Goal: Navigation & Orientation: Find specific page/section

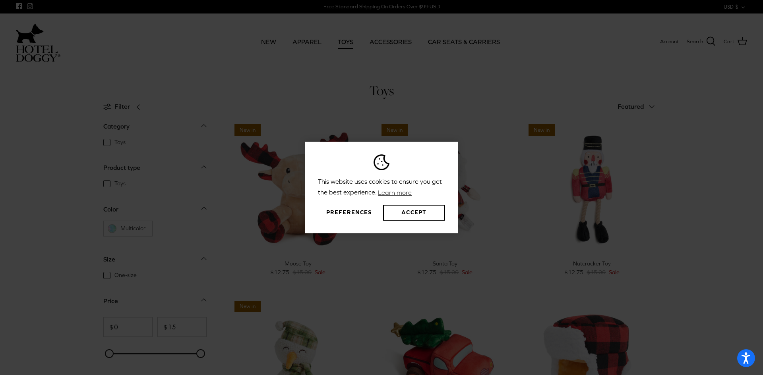
click at [402, 204] on div "This website uses cookies to ensure you get the best experience. Learn more Pre…" at bounding box center [381, 187] width 153 height 91
click at [400, 210] on button "Accept" at bounding box center [414, 213] width 62 height 16
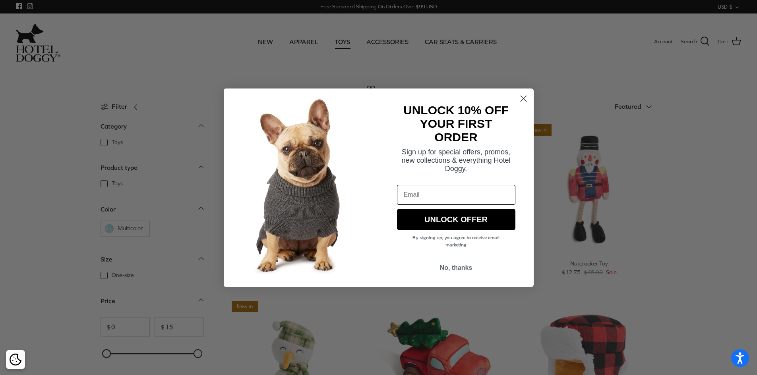
click at [524, 101] on circle "Close dialog" at bounding box center [522, 98] width 13 height 13
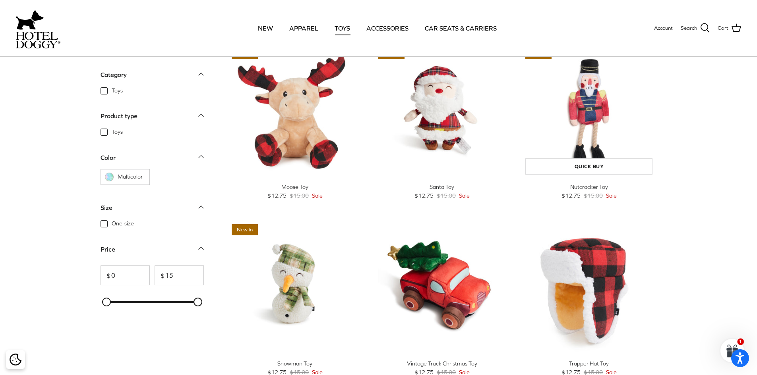
scroll to position [159, 0]
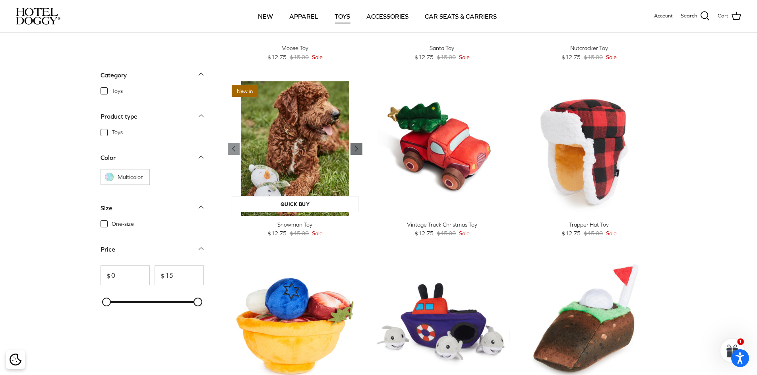
click at [353, 151] on icon "Right" at bounding box center [356, 149] width 10 height 10
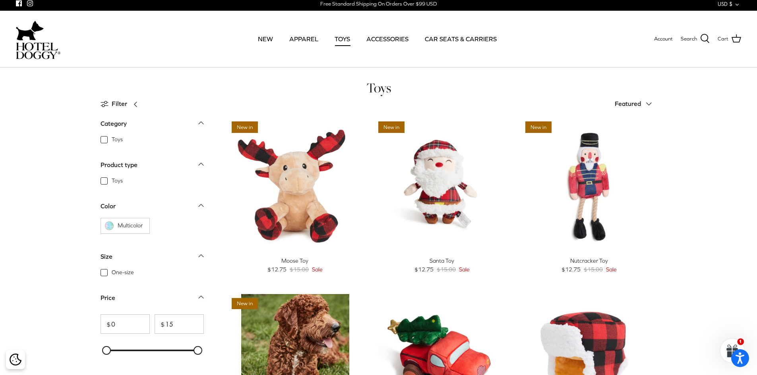
scroll to position [0, 0]
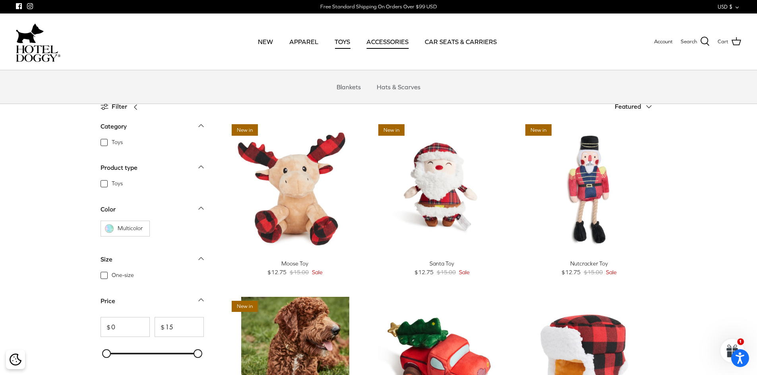
click at [386, 45] on link "ACCESSORIES" at bounding box center [387, 41] width 56 height 27
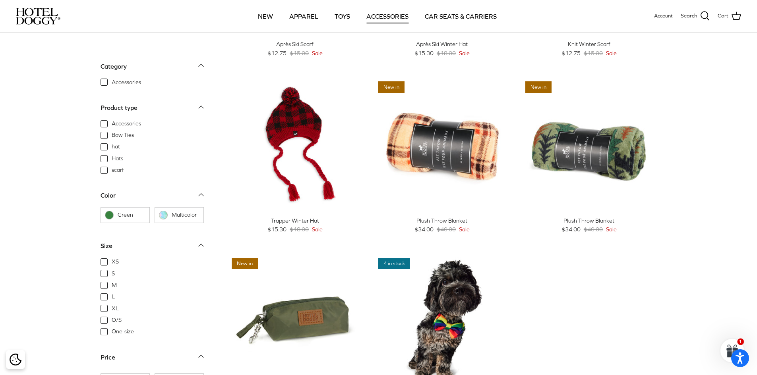
scroll to position [159, 0]
